Goal: Task Accomplishment & Management: Manage account settings

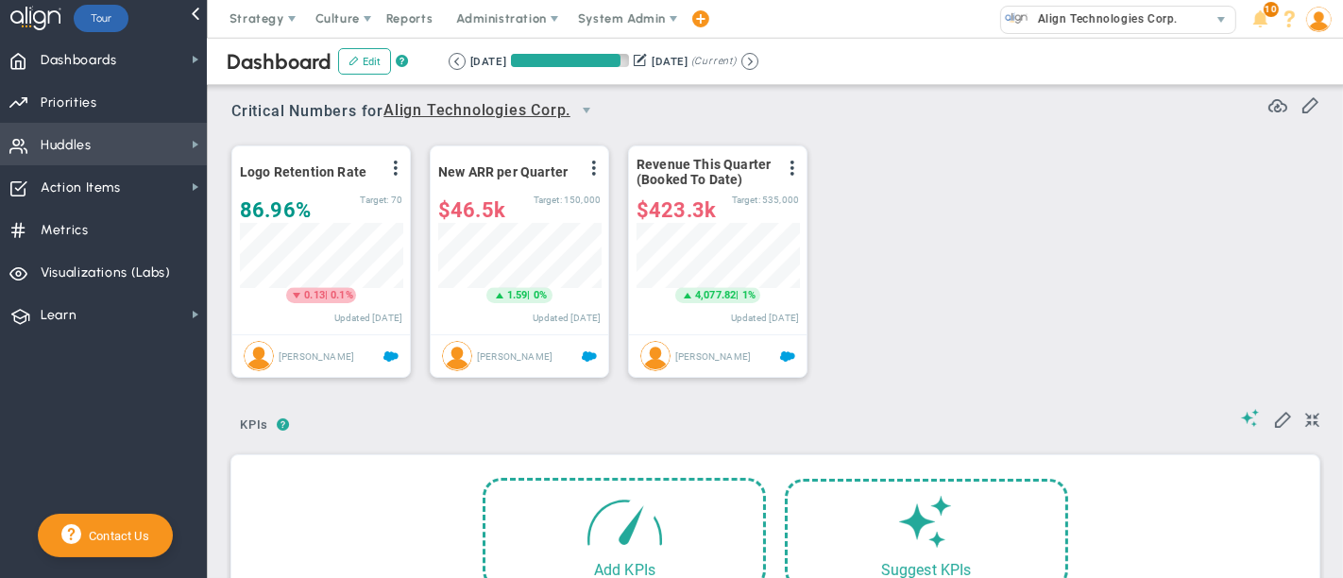
click at [156, 149] on span "Huddles Huddles" at bounding box center [103, 144] width 207 height 43
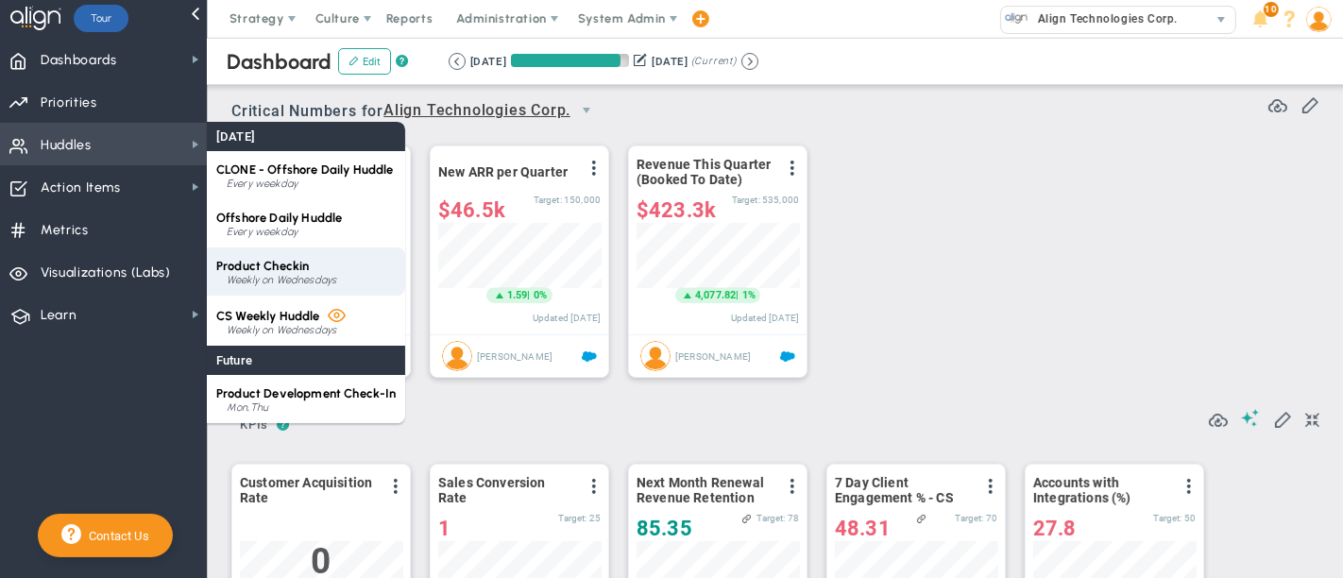
click at [321, 268] on div "Product Checkin Weekly on Wednesdays" at bounding box center [306, 272] width 198 height 48
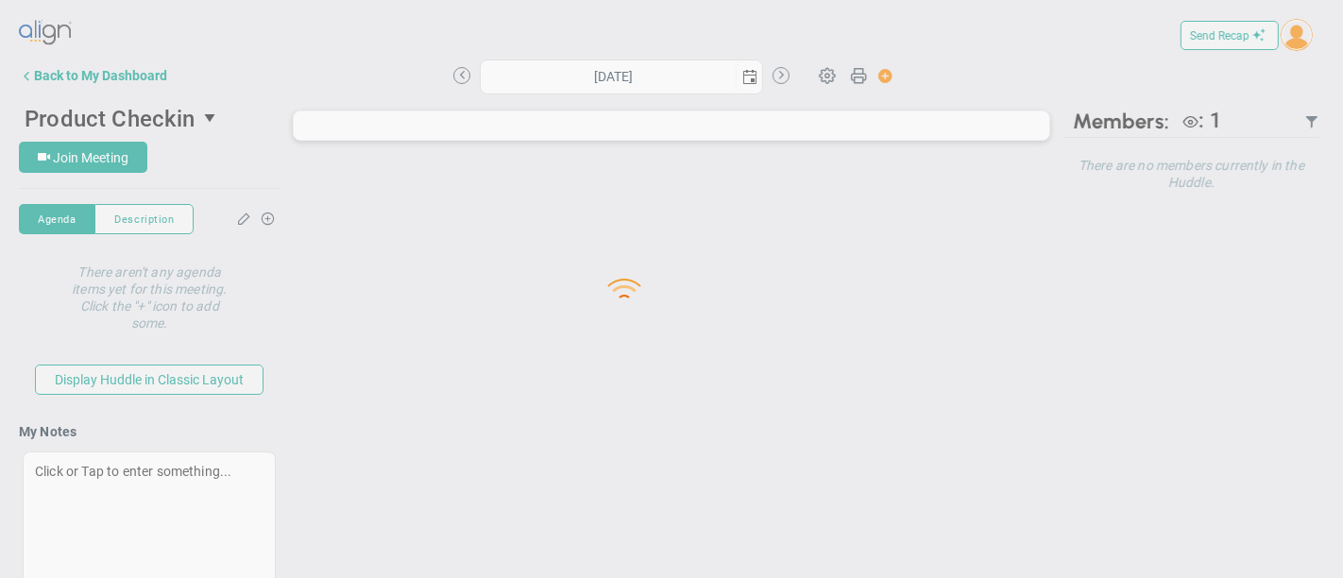
type input "[DATE]"
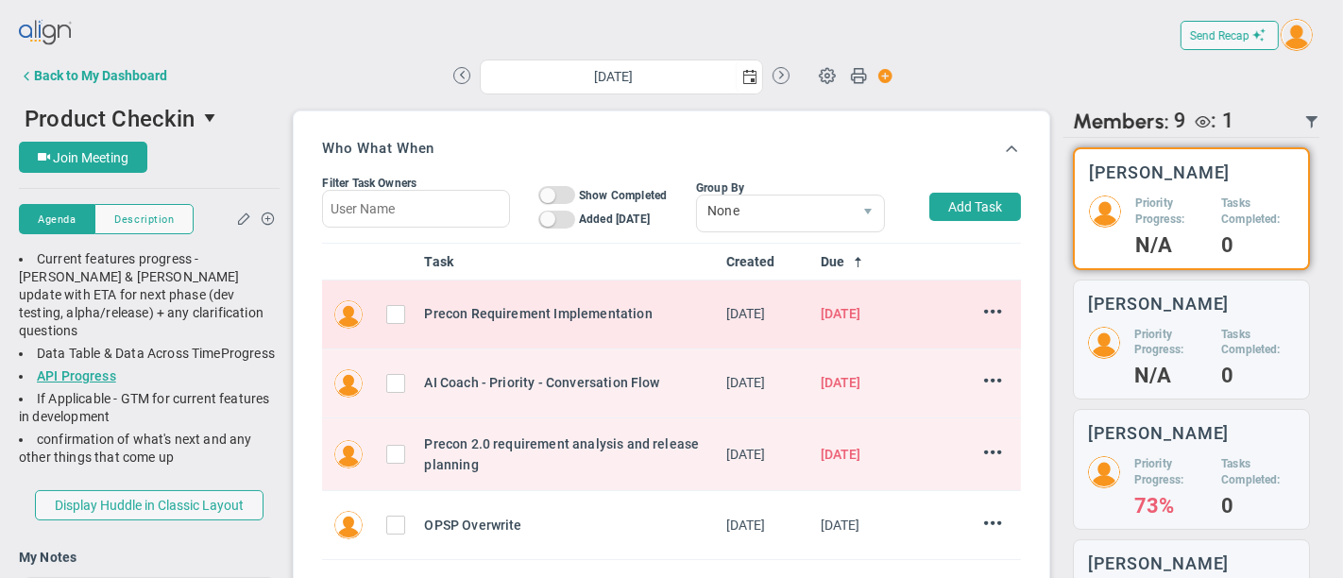
click at [393, 322] on input "checkbox" at bounding box center [400, 318] width 19 height 19
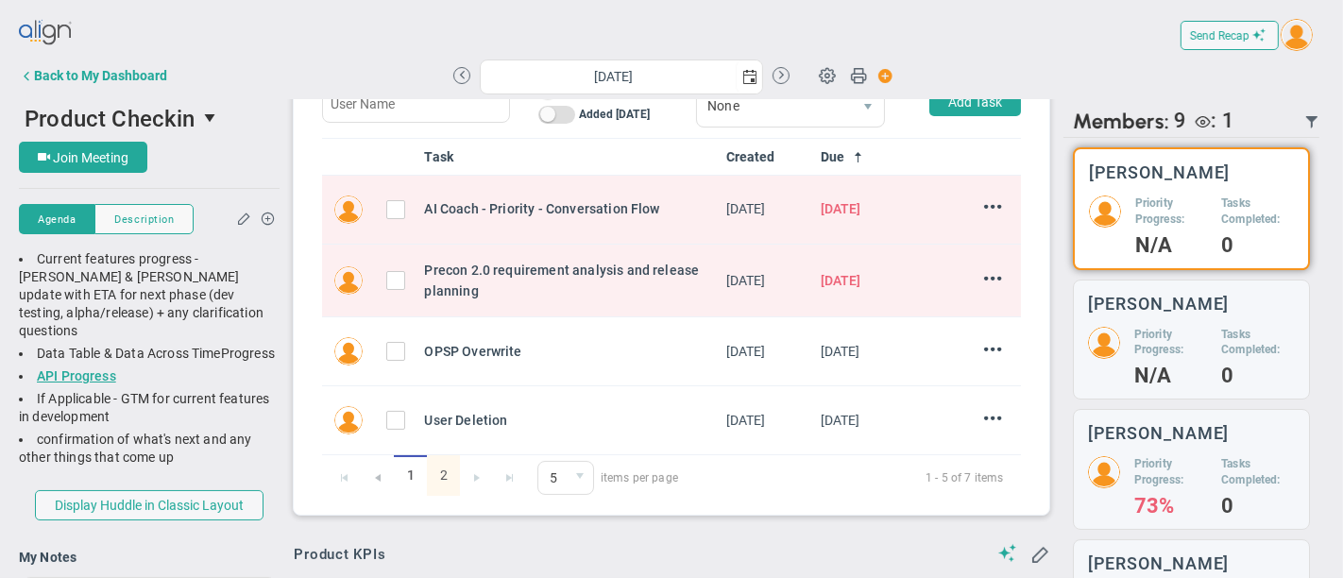
click at [439, 472] on link "2" at bounding box center [443, 475] width 33 height 41
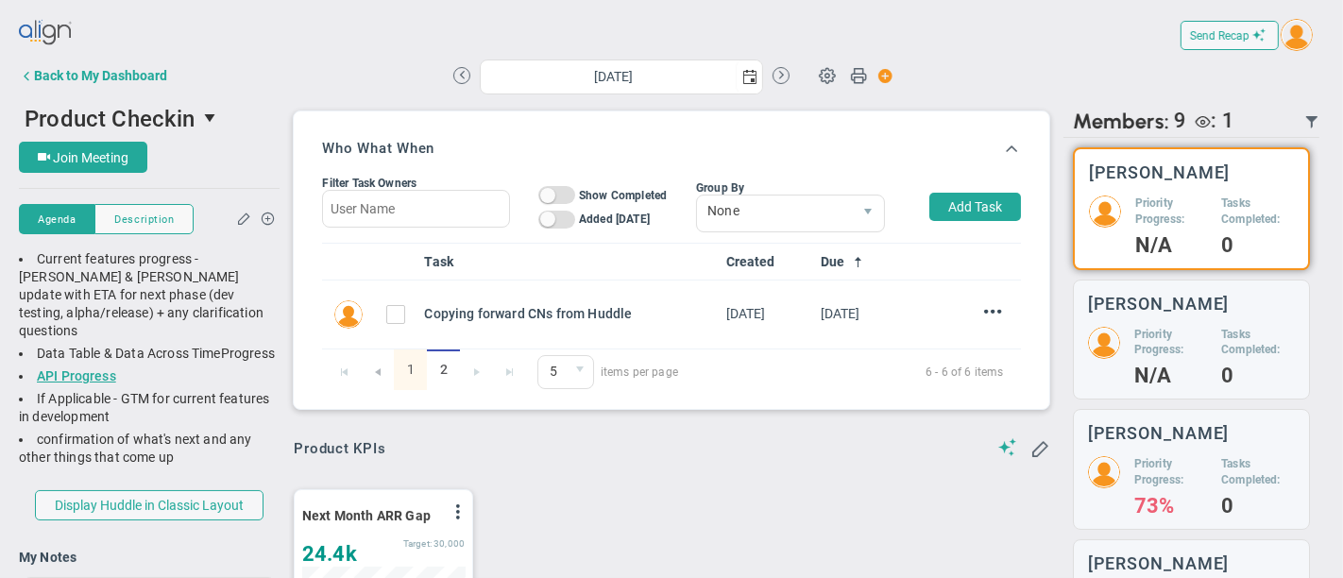
click at [410, 376] on link "1" at bounding box center [410, 370] width 33 height 41
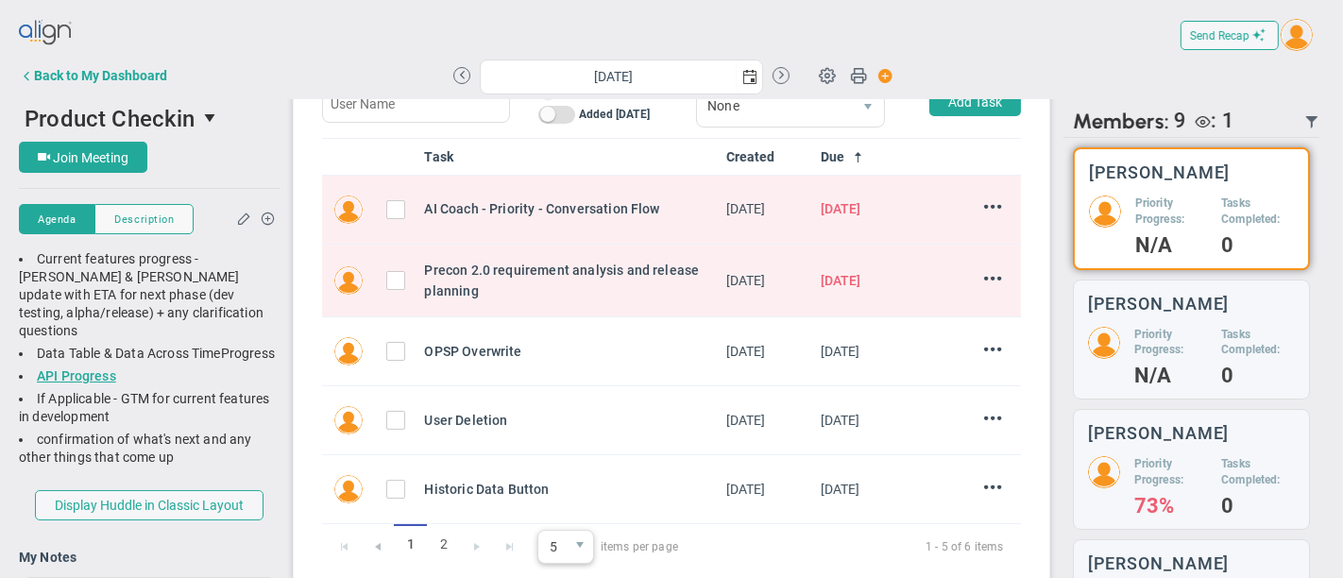
click at [584, 557] on span "select" at bounding box center [579, 547] width 27 height 32
click at [567, 398] on li "10" at bounding box center [564, 388] width 56 height 40
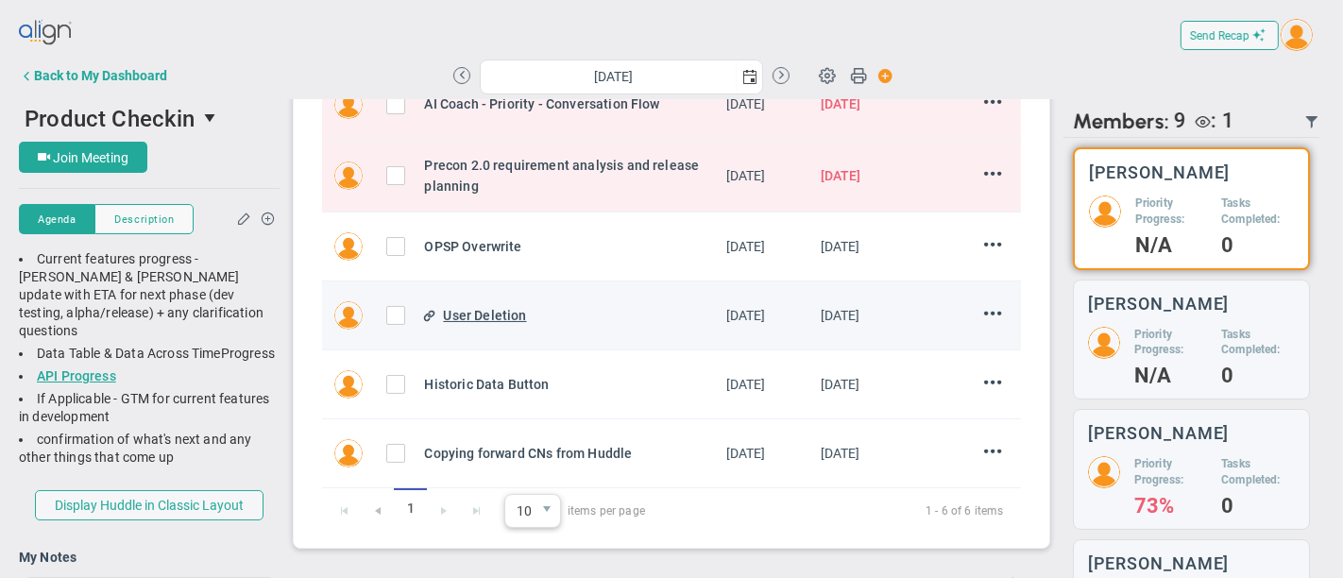
click at [483, 310] on div "User Deletion" at bounding box center [576, 315] width 267 height 21
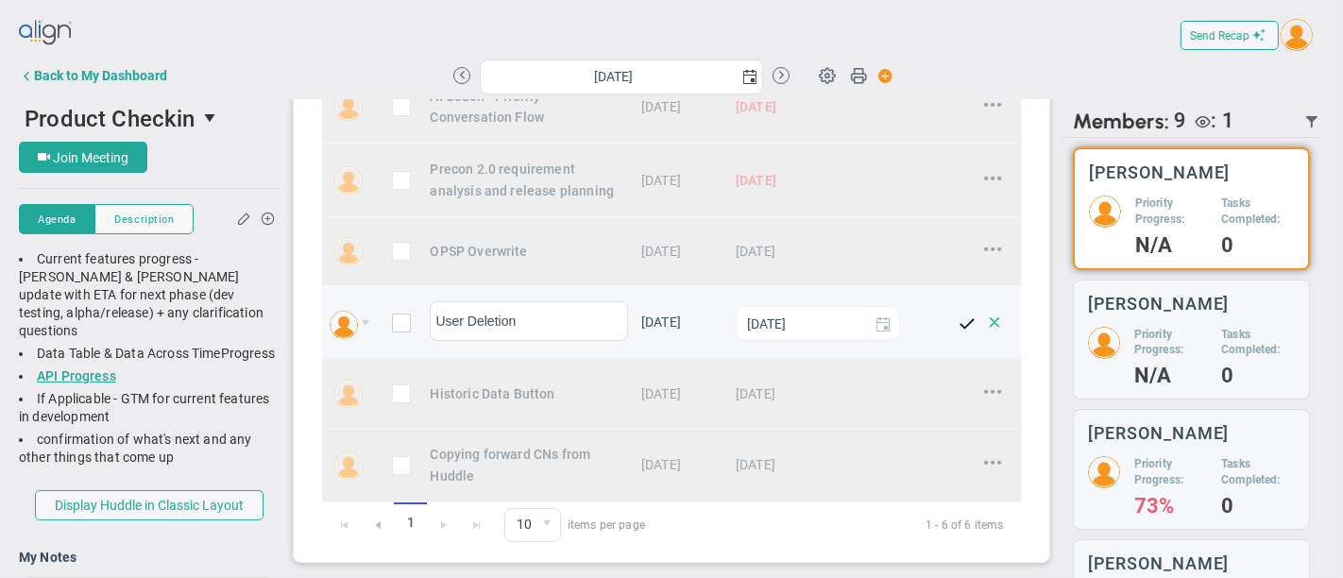
click at [982, 334] on span at bounding box center [995, 321] width 26 height 26
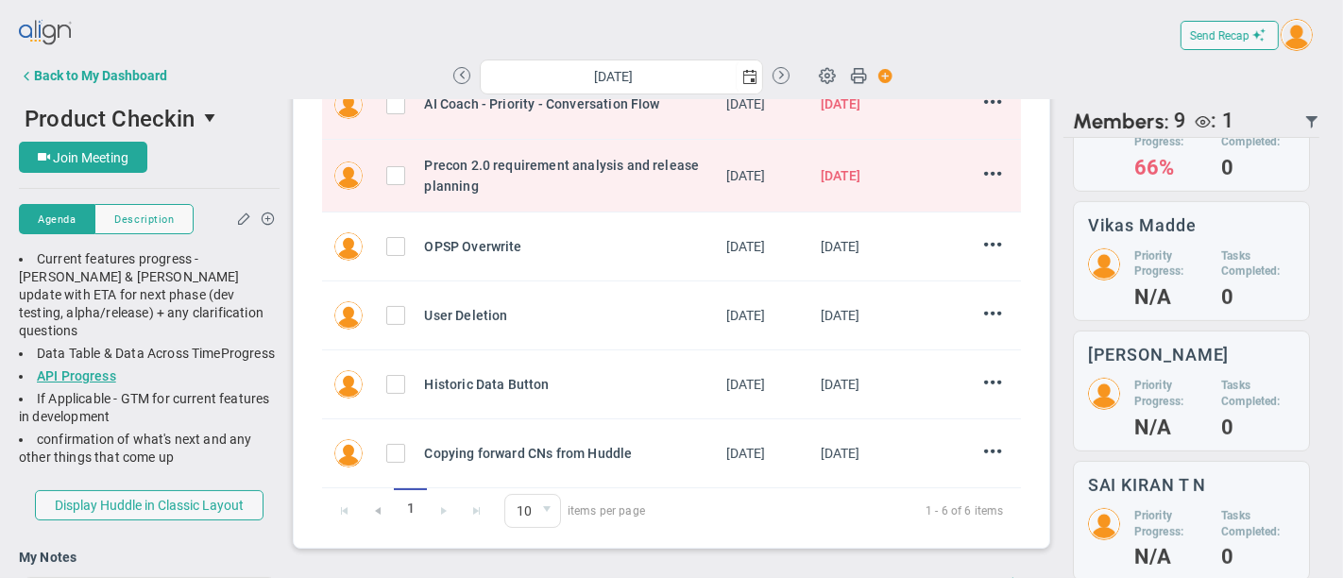
scroll to position [738, 0]
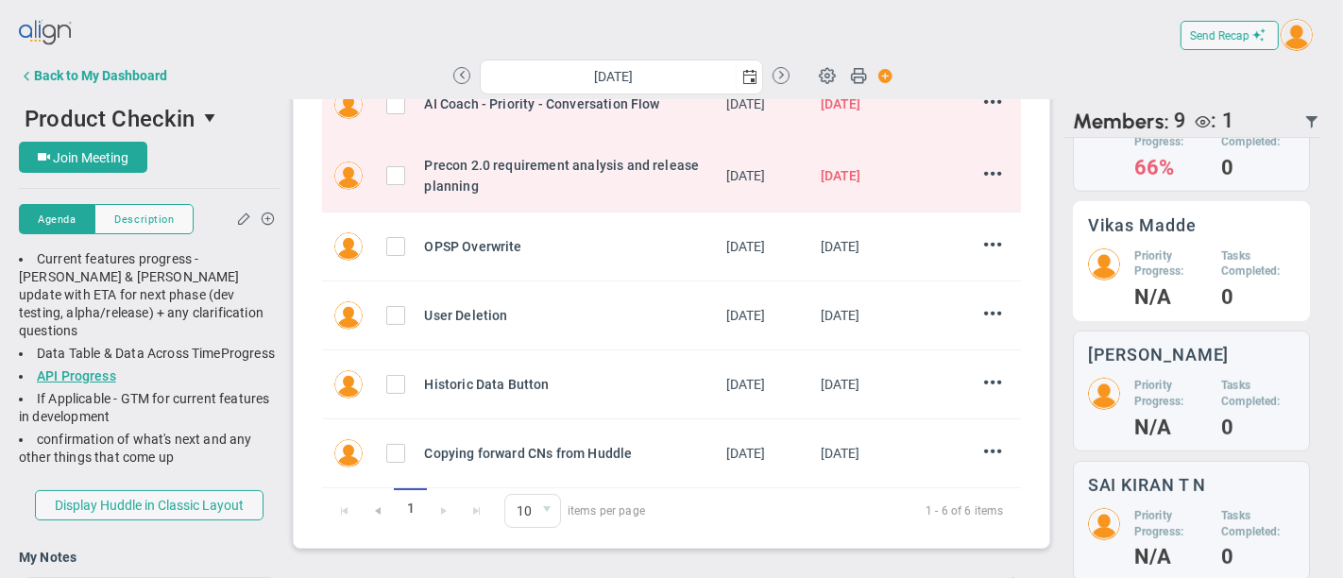
click at [1171, 297] on h4 "N/A" at bounding box center [1171, 297] width 73 height 17
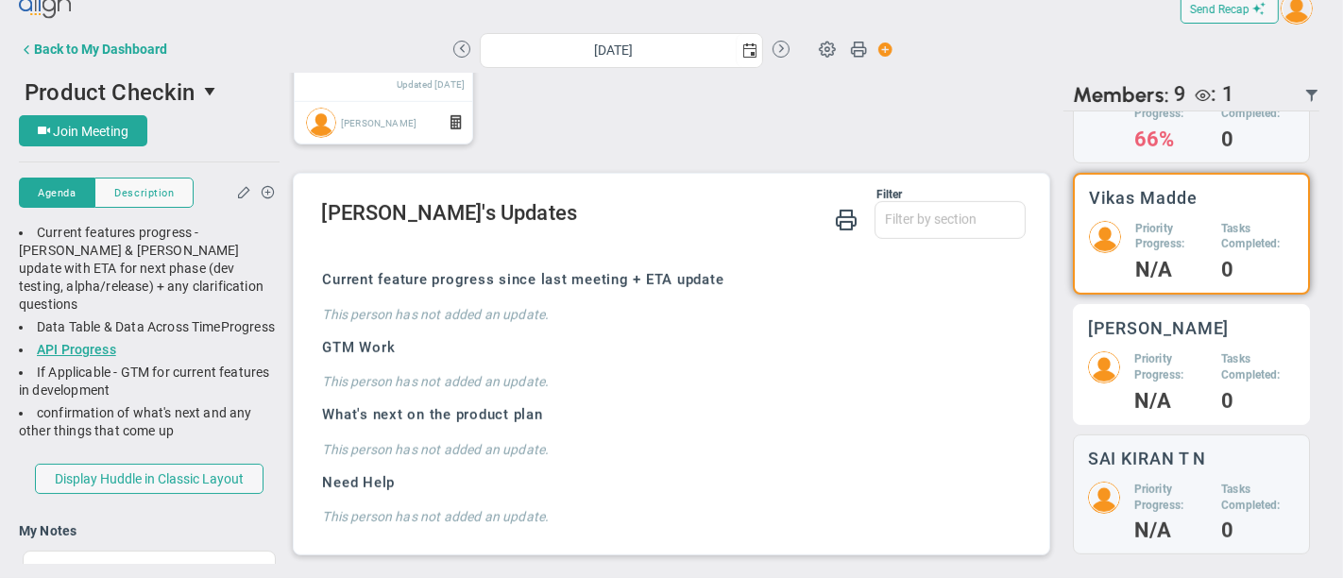
click at [1176, 373] on h5 "Priority Progress:" at bounding box center [1171, 367] width 73 height 32
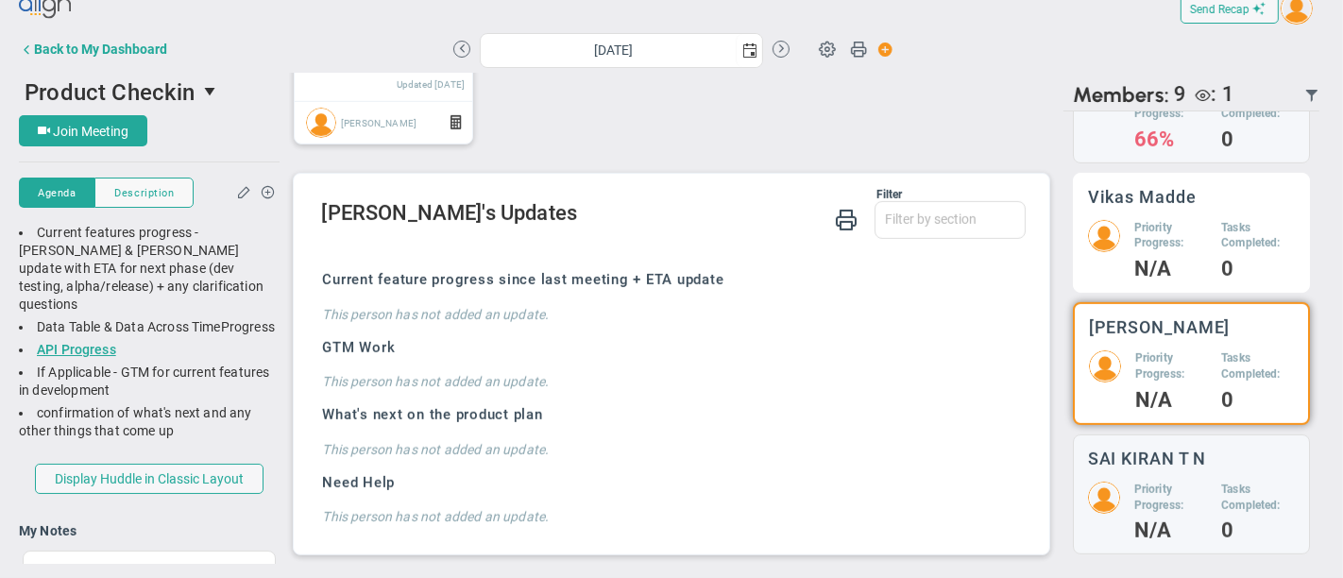
click at [1171, 278] on h4 "N/A" at bounding box center [1171, 269] width 73 height 17
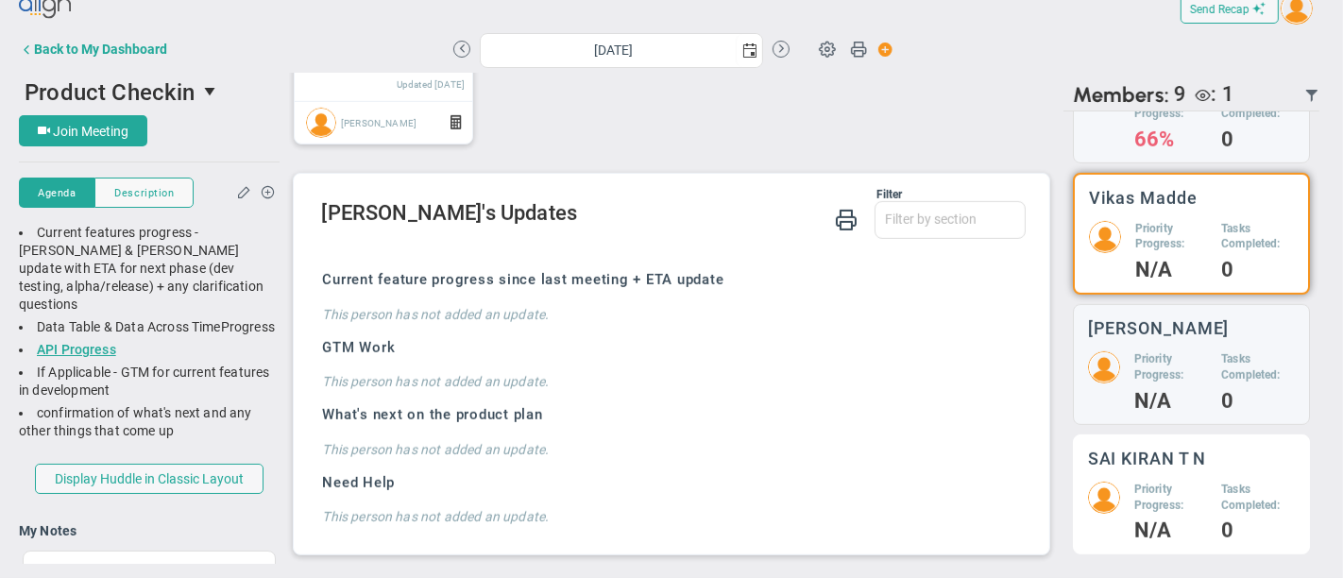
click at [1182, 489] on h5 "Priority Progress:" at bounding box center [1171, 498] width 73 height 32
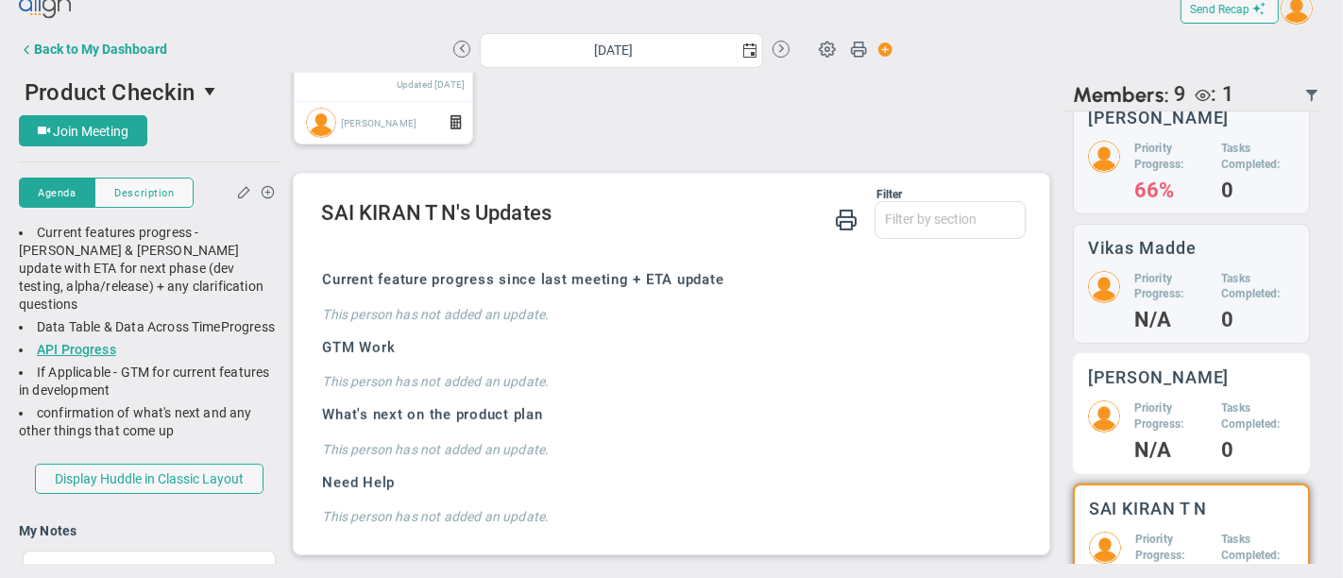
scroll to position [633, 0]
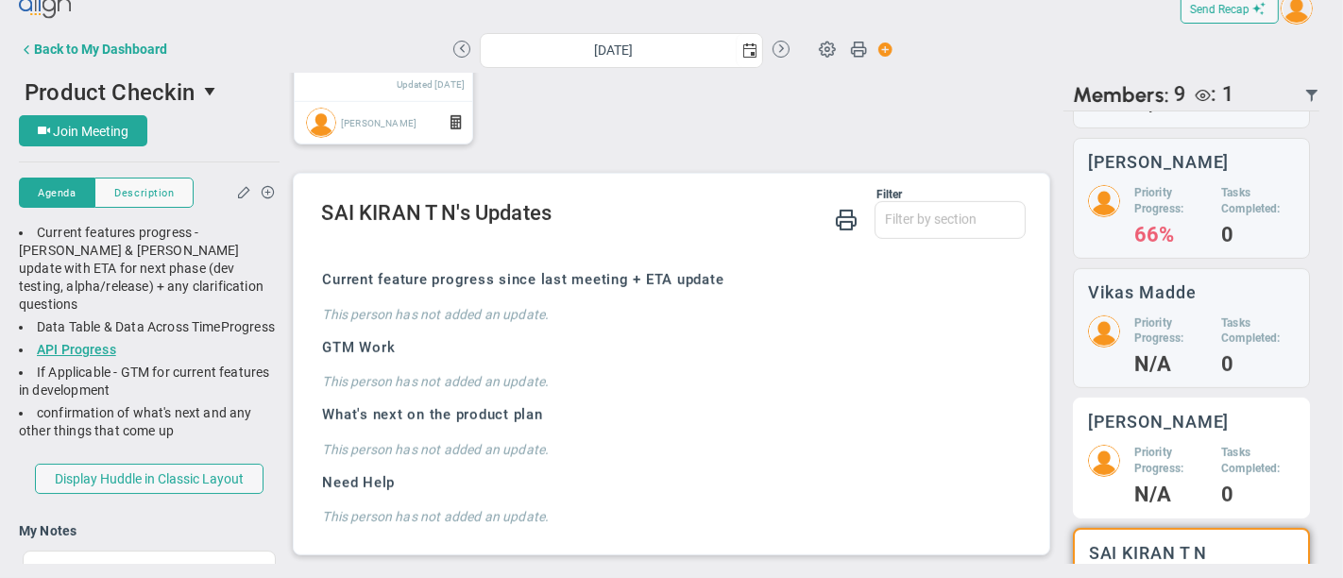
click at [1171, 348] on h5 "Priority Progress:" at bounding box center [1171, 332] width 73 height 32
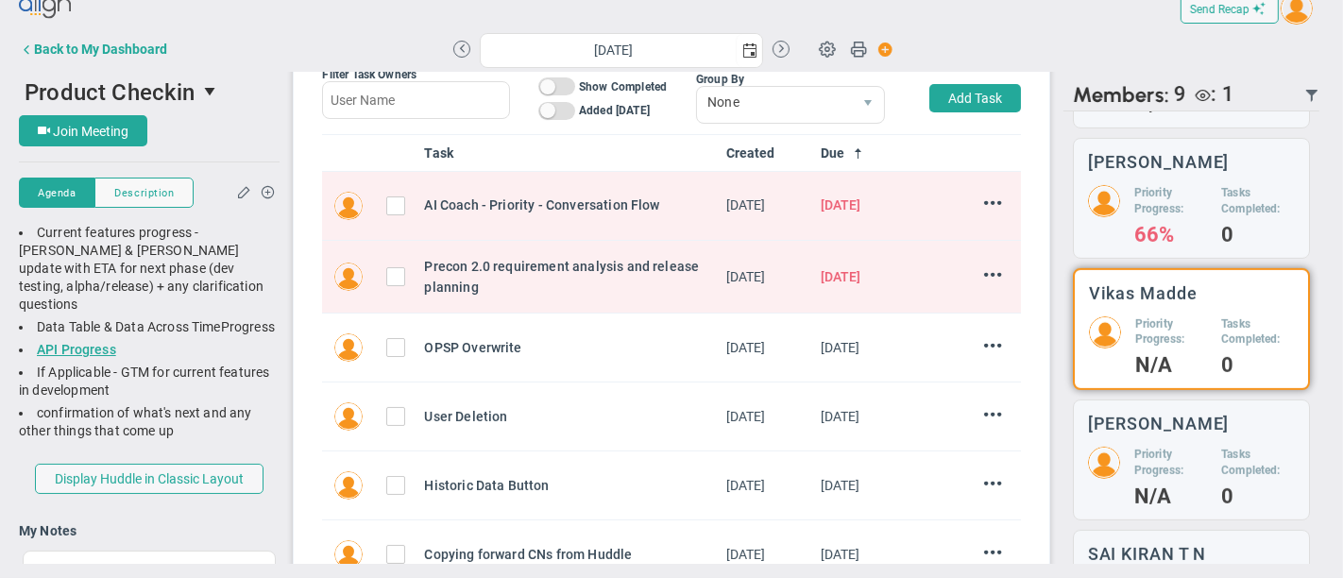
scroll to position [60, 0]
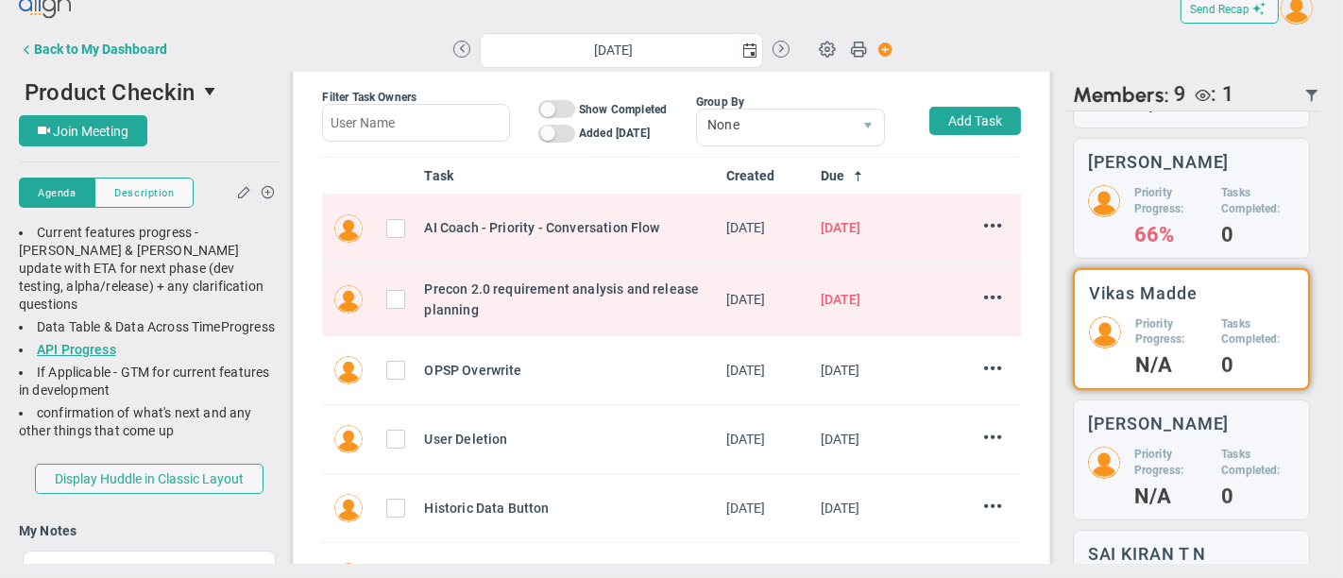
click at [908, 180] on th at bounding box center [927, 176] width 38 height 37
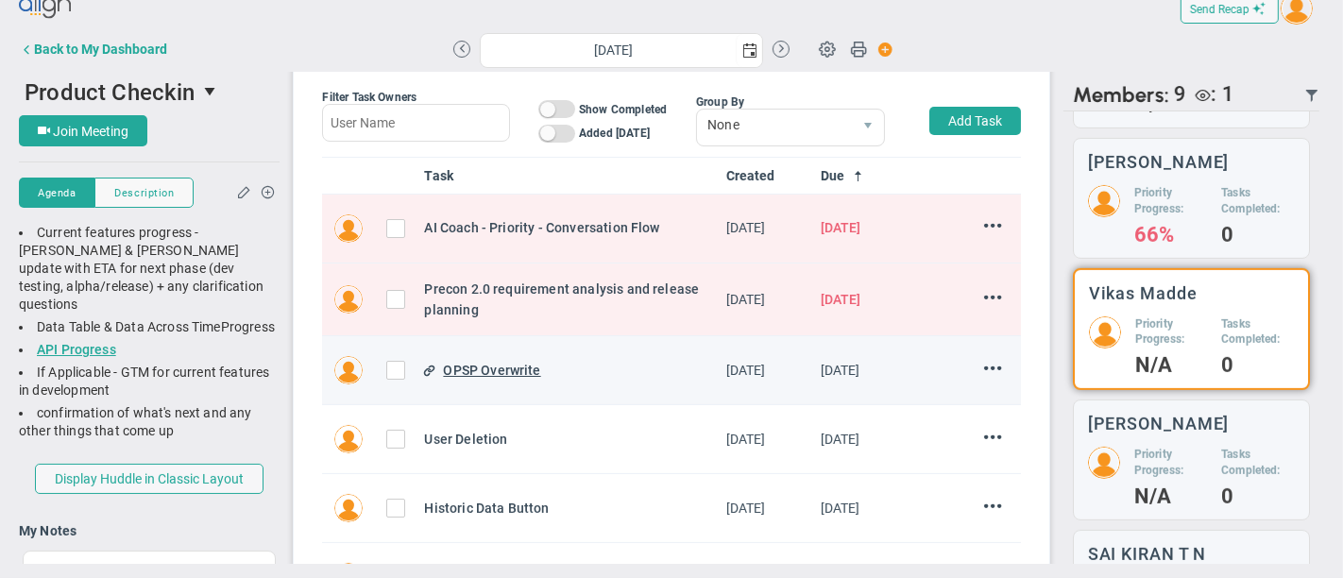
click at [500, 373] on div "OPSP Overwrite" at bounding box center [576, 370] width 267 height 21
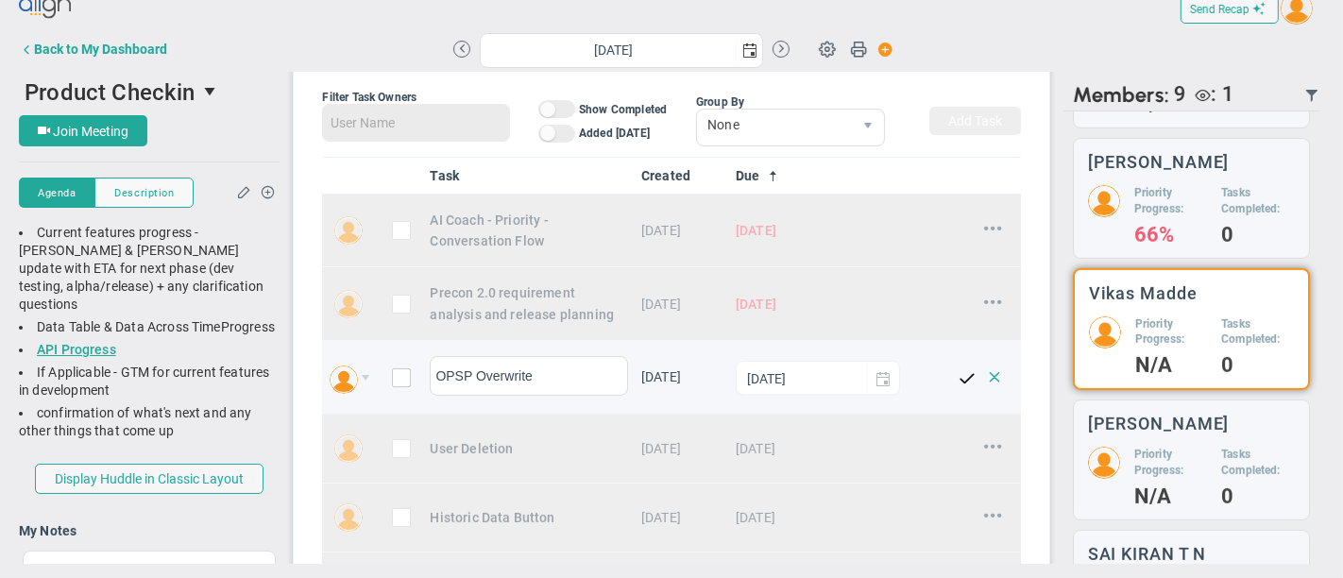
click at [982, 389] on span at bounding box center [995, 376] width 26 height 26
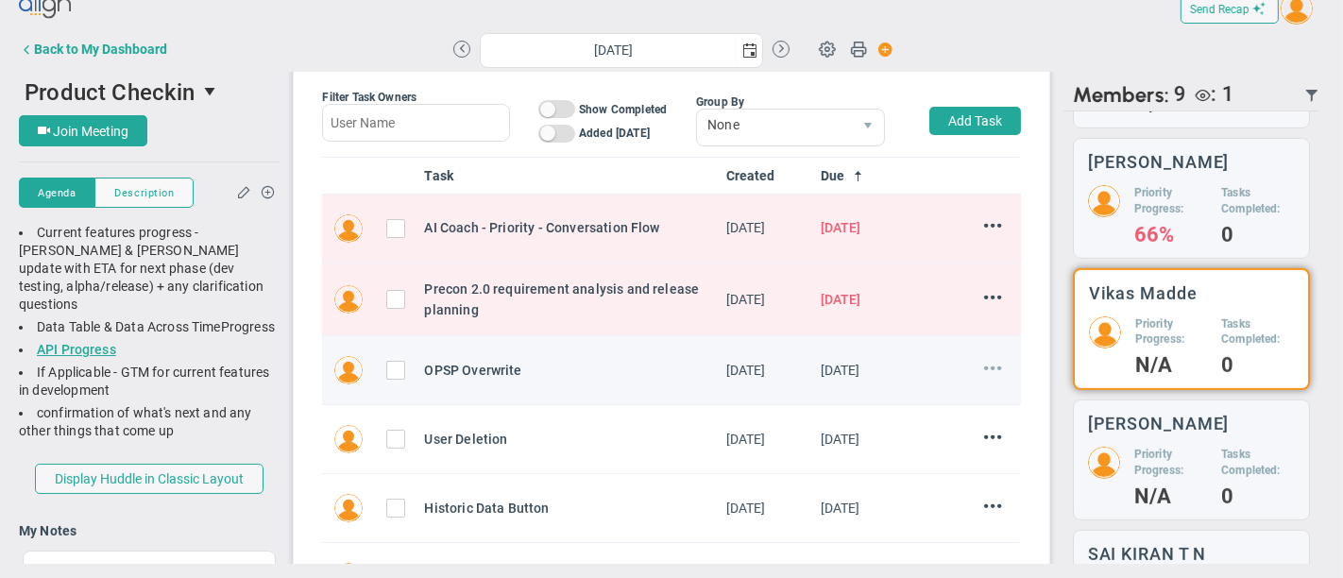
click at [984, 364] on span at bounding box center [993, 368] width 18 height 18
click at [501, 373] on div "OPSP Overwrite" at bounding box center [576, 370] width 267 height 21
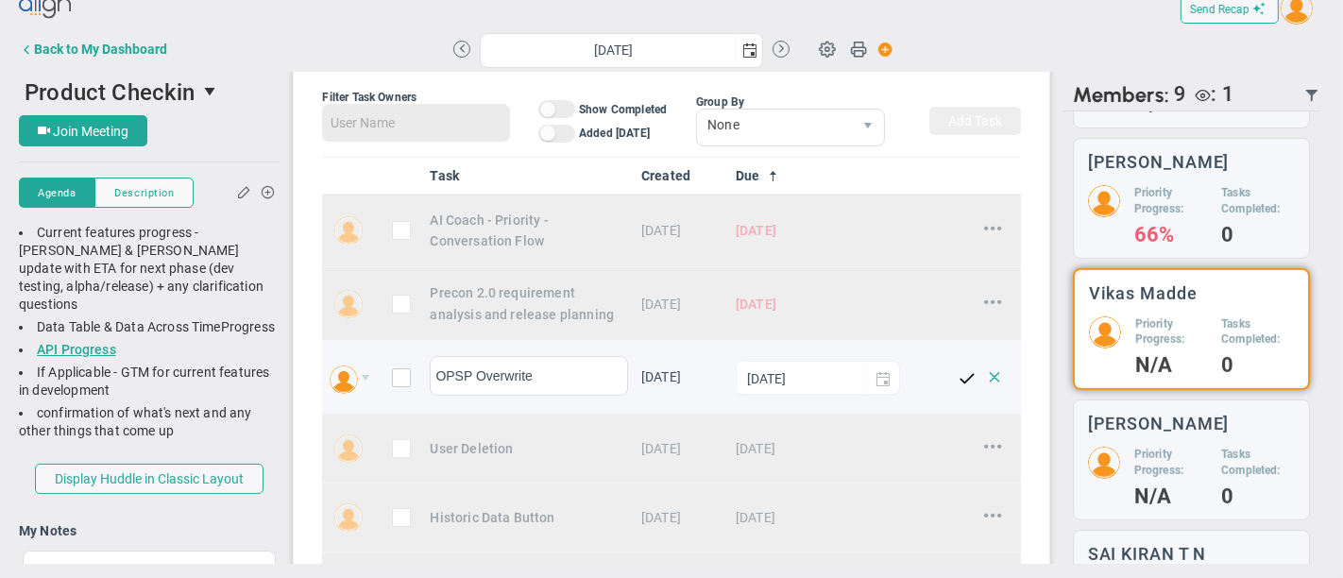
click at [982, 389] on span at bounding box center [995, 376] width 26 height 26
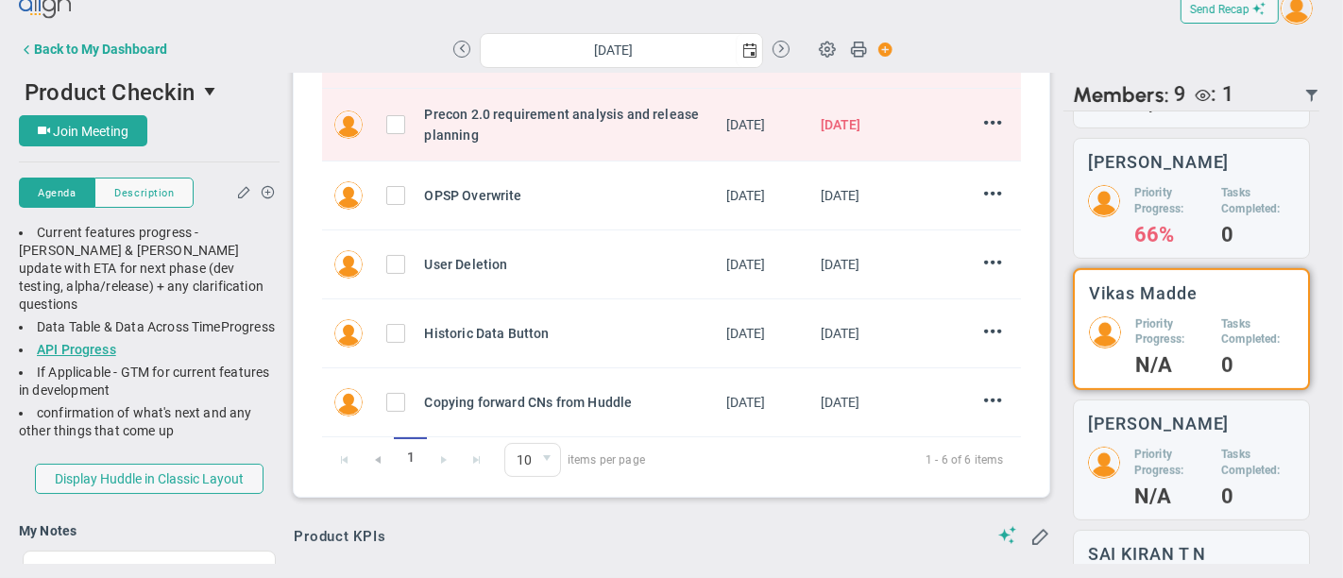
scroll to position [164, 0]
